Goal: Task Accomplishment & Management: Complete application form

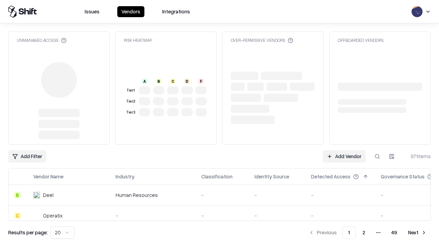
click at [344, 150] on link "Add Vendor" at bounding box center [343, 156] width 43 height 12
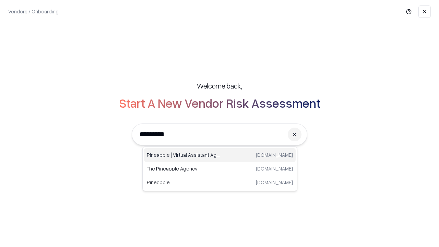
click at [220, 155] on div "Pineapple | Virtual Assistant Agency [DOMAIN_NAME]" at bounding box center [219, 155] width 151 height 14
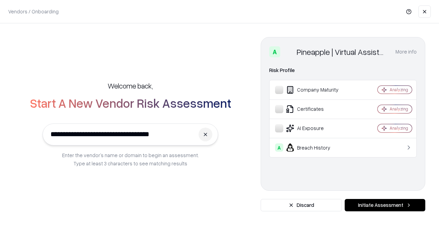
type input "**********"
click at [385, 205] on button "Initiate Assessment" at bounding box center [384, 205] width 81 height 12
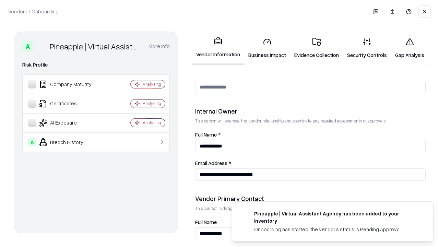
scroll to position [355, 0]
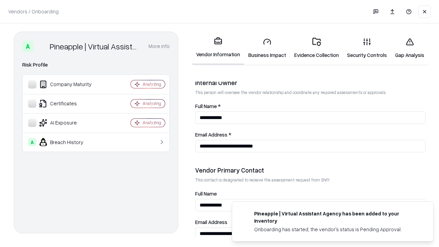
click at [267, 48] on link "Business Impact" at bounding box center [267, 48] width 46 height 32
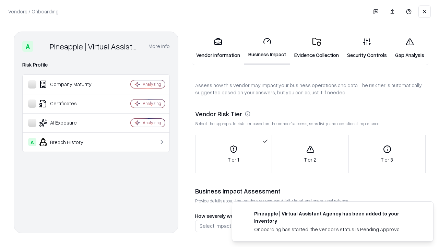
click at [409, 48] on link "Gap Analysis" at bounding box center [409, 48] width 37 height 32
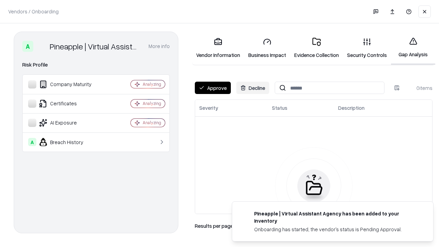
click at [212, 88] on button "Approve" at bounding box center [213, 88] width 36 height 12
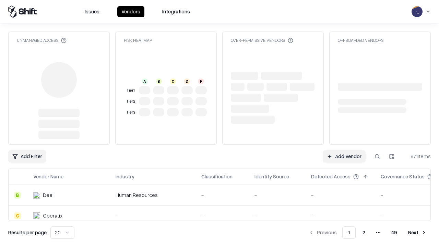
click at [344, 156] on link "Add Vendor" at bounding box center [343, 156] width 43 height 12
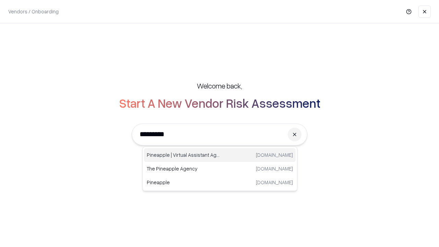
click at [220, 155] on div "Pineapple | Virtual Assistant Agency [DOMAIN_NAME]" at bounding box center [219, 155] width 151 height 14
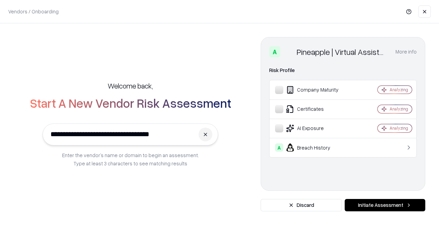
type input "**********"
click at [385, 205] on button "Initiate Assessment" at bounding box center [384, 205] width 81 height 12
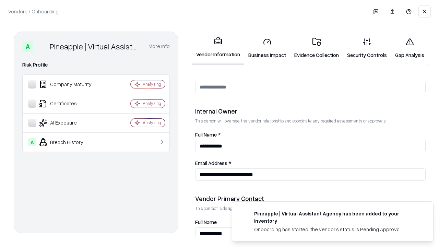
scroll to position [355, 0]
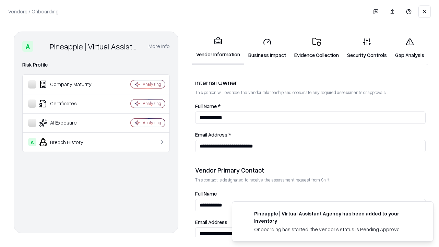
click at [409, 48] on link "Gap Analysis" at bounding box center [409, 48] width 37 height 32
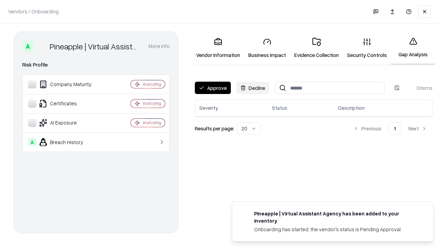
click at [212, 88] on button "Approve" at bounding box center [213, 88] width 36 height 12
